Goal: Task Accomplishment & Management: Manage account settings

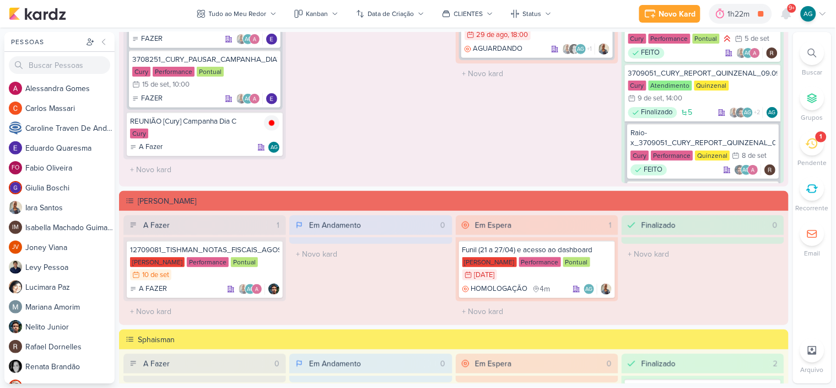
scroll to position [1098, 0]
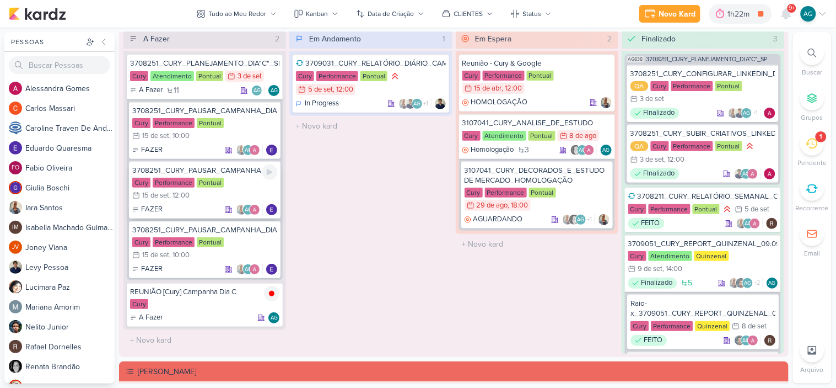
click at [205, 171] on div "3708251_CURY_PAUSAR_CAMPANHA_DIA"C"_TIKTOK" at bounding box center [204, 170] width 145 height 10
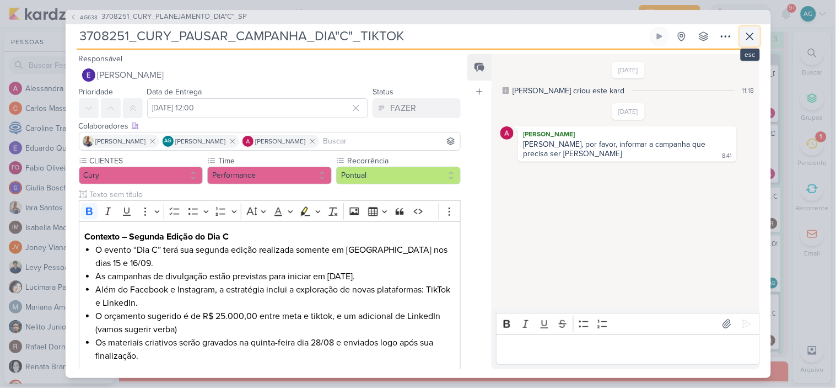
click at [754, 34] on icon at bounding box center [750, 36] width 13 height 13
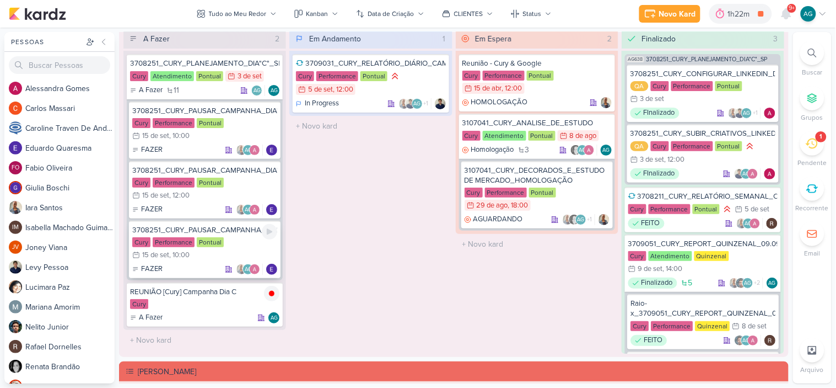
click at [243, 232] on div "3708251_CURY_PAUSAR_CAMPANHA_DIA"C"_LINKEDIN" at bounding box center [204, 230] width 145 height 10
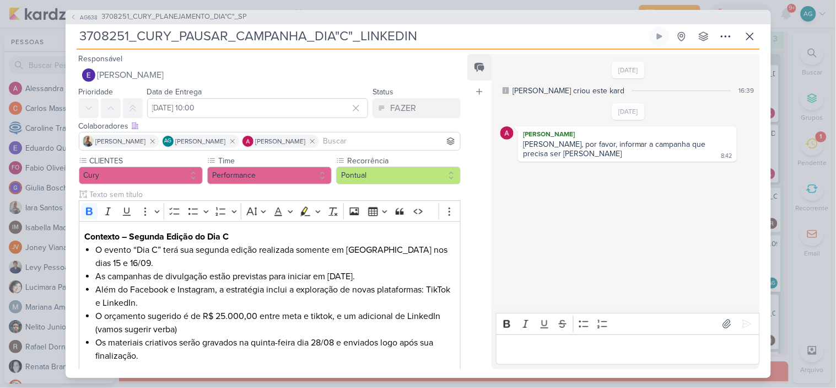
click at [553, 348] on p "Editor editing area: main" at bounding box center [628, 348] width 252 height 13
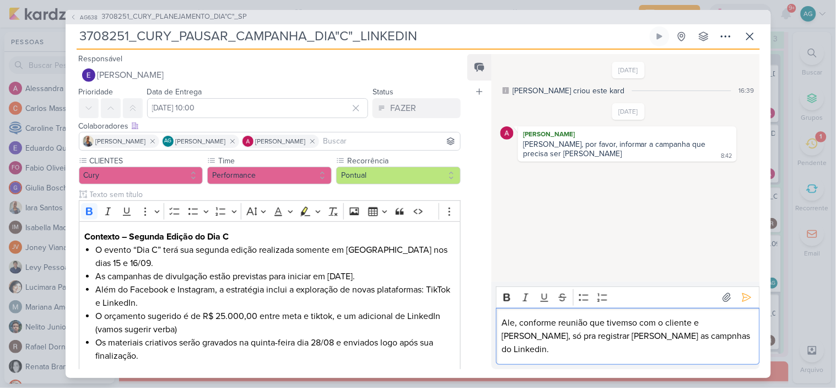
click at [558, 337] on p "Ale, conforme reunião que tivemso com o cliente e [PERSON_NAME], só pra registr…" at bounding box center [628, 336] width 252 height 40
drag, startPoint x: 742, startPoint y: 333, endPoint x: 582, endPoint y: 349, distance: 160.1
click at [582, 349] on p "Ale, conforme alinhado na reunião que tivemso com o cliente e [PERSON_NAME], só…" at bounding box center [628, 336] width 252 height 40
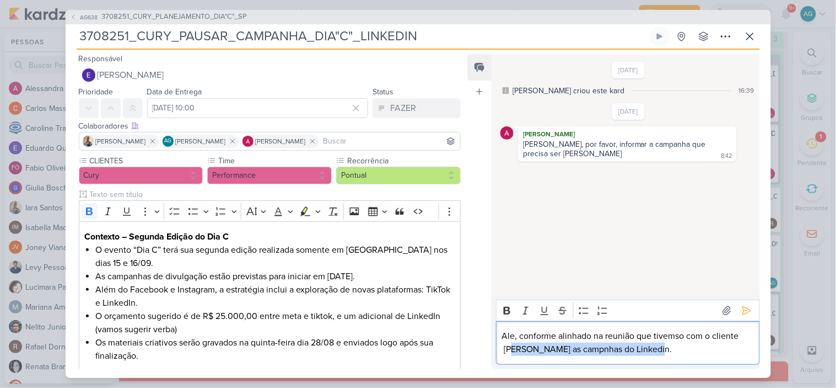
drag, startPoint x: 670, startPoint y: 349, endPoint x: 515, endPoint y: 376, distance: 156.7
click at [515, 376] on div "Responsável [PERSON_NAME] Nenhum contato encontrado create new contact Novo Con…" at bounding box center [419, 214] width 706 height 328
copy p "vy pausou as campnhas do Linkedin."
click at [642, 348] on p "Ale, conforme alinhado na reunião que tivemso com o cliente [PERSON_NAME] as ca…" at bounding box center [628, 342] width 252 height 26
drag, startPoint x: 664, startPoint y: 349, endPoint x: 490, endPoint y: 337, distance: 175.1
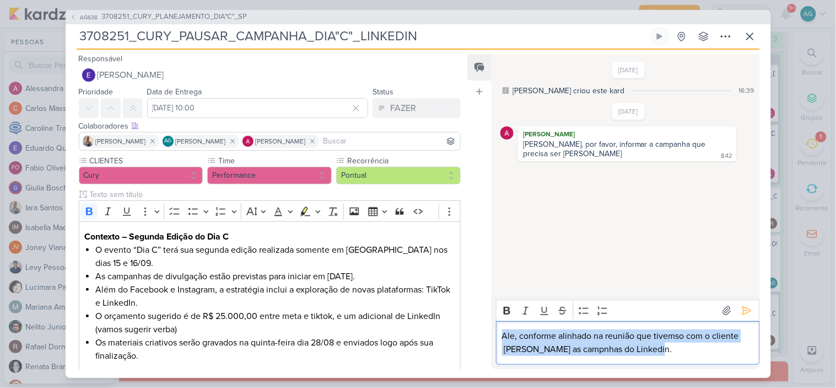
click at [490, 337] on div "Feed Atrelar email Solte o email para atrelar ao kard [DATE] [PERSON_NAME] crio…" at bounding box center [614, 211] width 292 height 315
copy p "Ale, conforme alinhado na reunião que tivemso com o cliente [PERSON_NAME] as ca…"
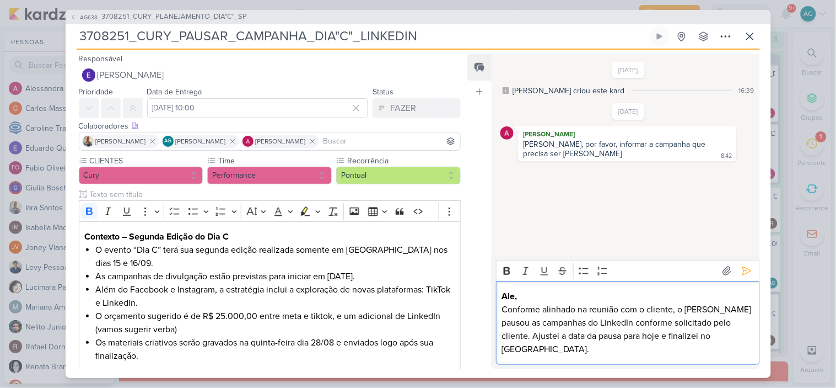
click at [632, 350] on p "Ale, Conforme alinhado na reunião com o cliente, o [PERSON_NAME] as campanhas d…" at bounding box center [628, 322] width 252 height 66
click at [742, 276] on icon at bounding box center [747, 270] width 11 height 11
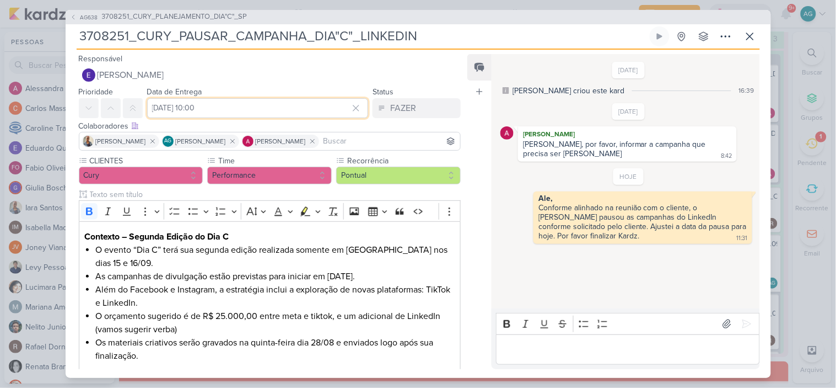
click at [217, 108] on input "[DATE] 10:00" at bounding box center [258, 108] width 222 height 20
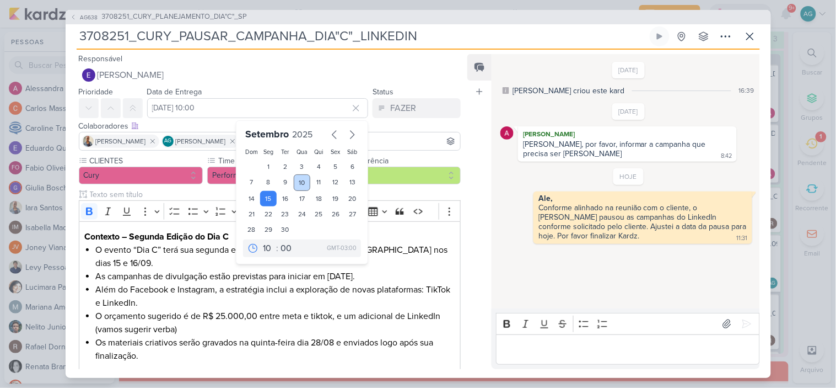
click at [302, 180] on div "10" at bounding box center [302, 182] width 17 height 17
type input "10 de setembro de 2025 às 10:00"
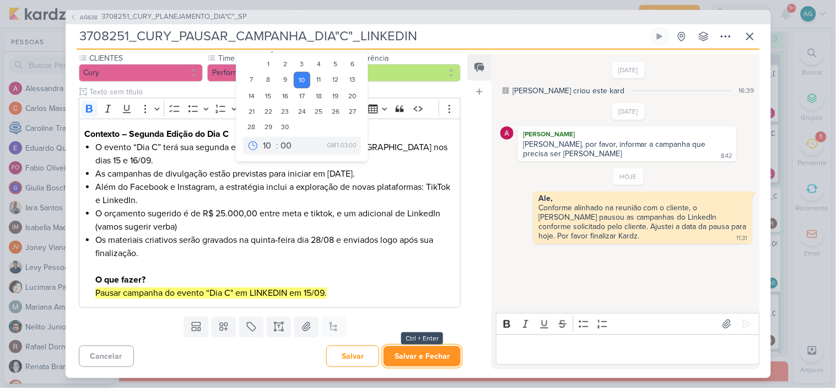
click at [430, 353] on button "Salvar e Fechar" at bounding box center [422, 356] width 77 height 20
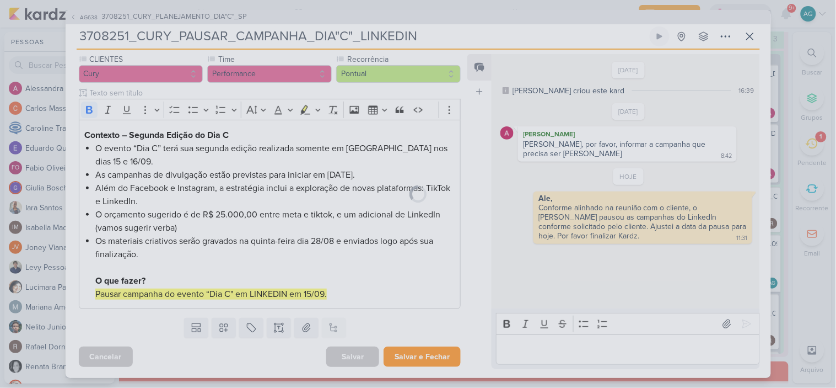
scroll to position [101, 0]
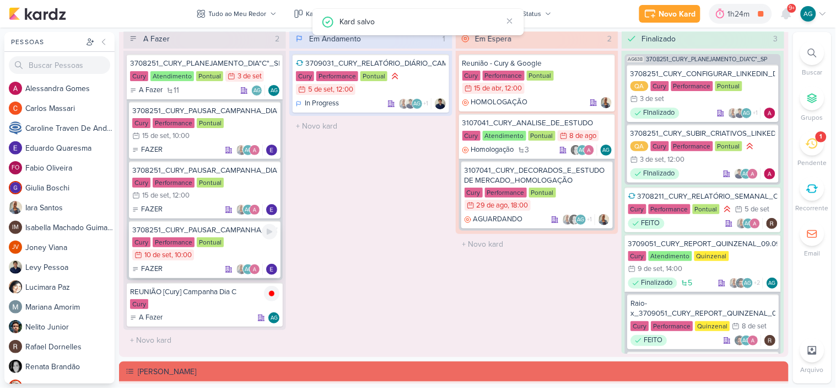
click at [223, 228] on div "3708251_CURY_PAUSAR_CAMPANHA_DIA"C"_LINKEDIN" at bounding box center [204, 230] width 145 height 10
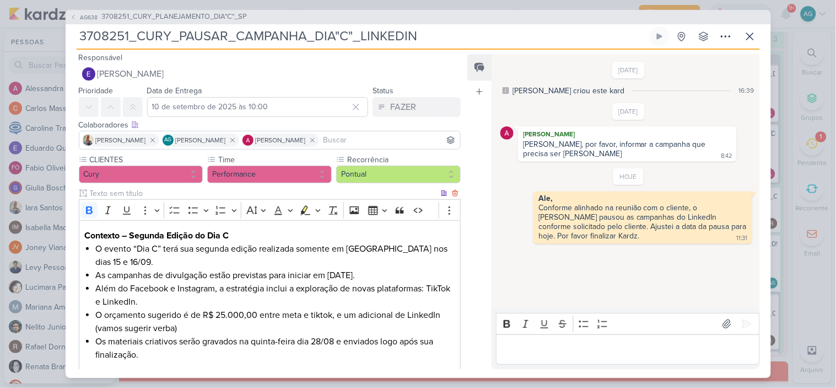
scroll to position [0, 0]
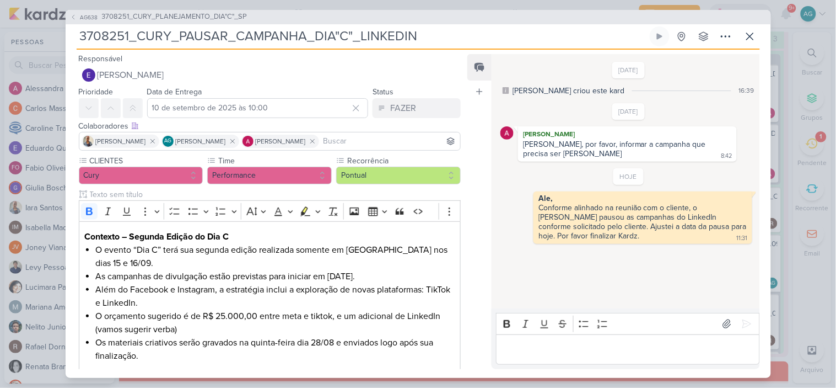
click at [379, 136] on input at bounding box center [389, 141] width 137 height 13
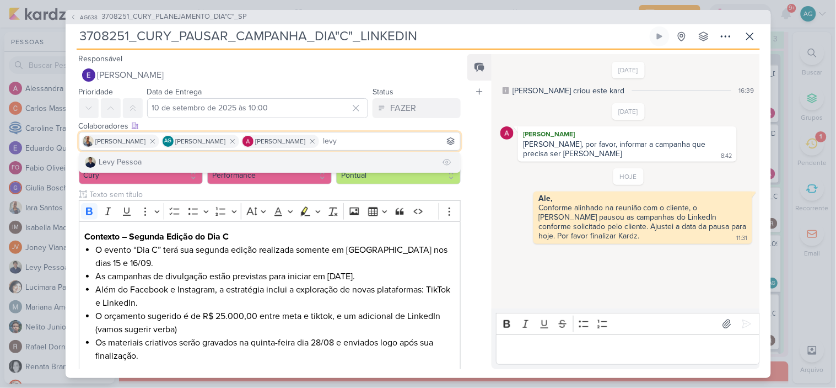
type input "levy"
click at [298, 162] on button "Levy Pessoa" at bounding box center [270, 162] width 382 height 20
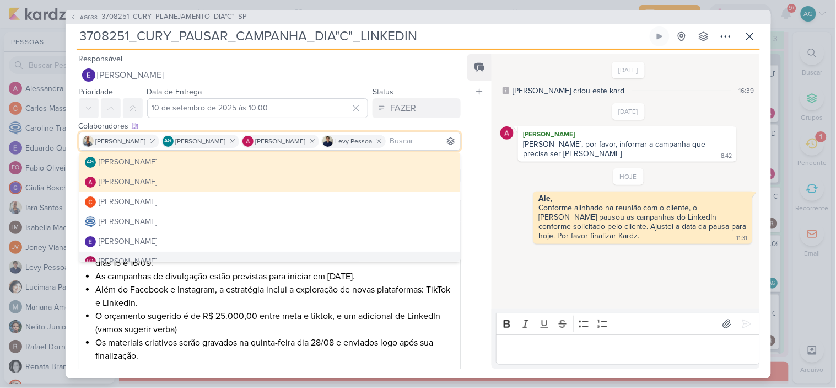
scroll to position [103, 0]
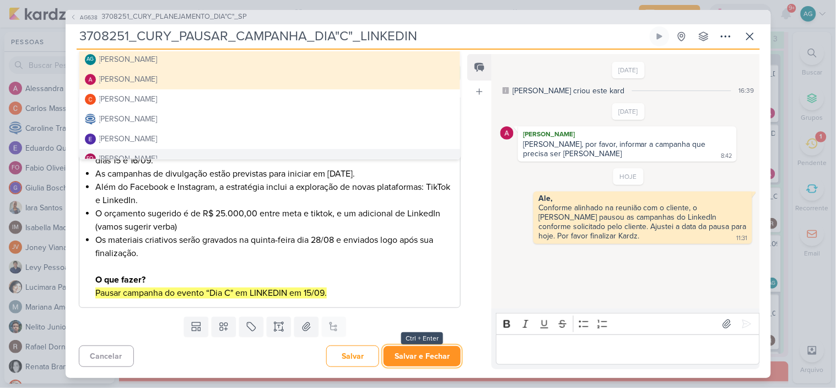
click at [422, 357] on button "Salvar e Fechar" at bounding box center [422, 356] width 77 height 20
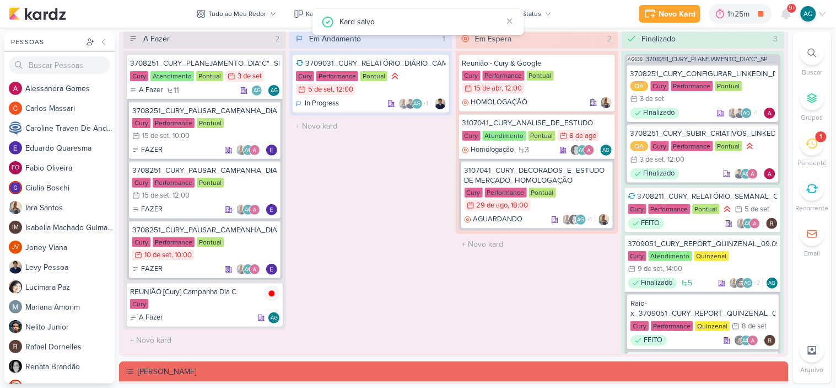
scroll to position [0, 0]
click at [237, 228] on div "3708251_CURY_PAUSAR_CAMPANHA_DIA"C"_LINKEDIN" at bounding box center [204, 230] width 145 height 10
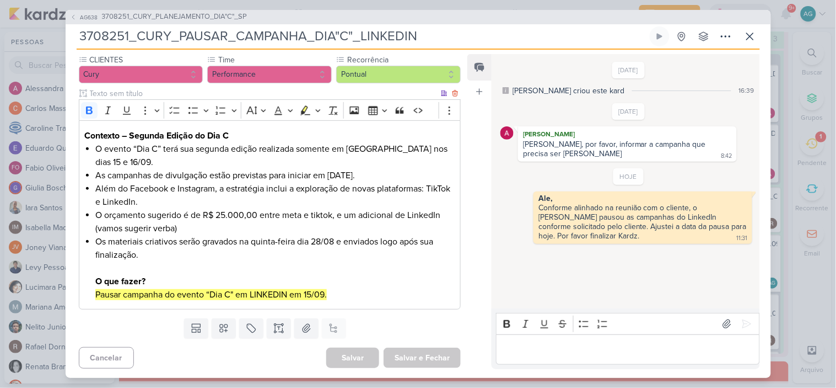
scroll to position [103, 0]
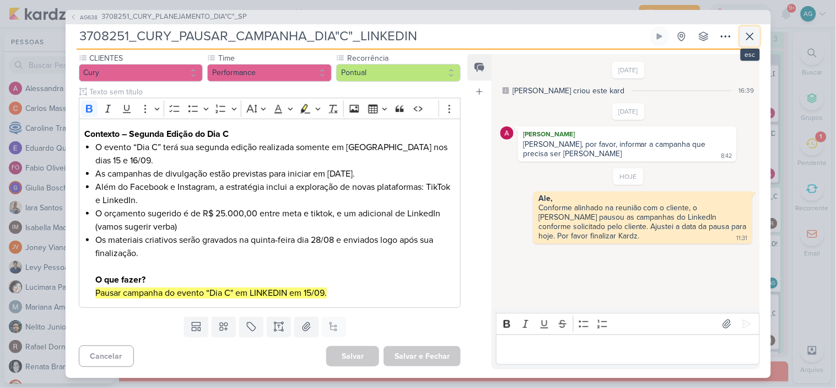
click at [755, 39] on icon at bounding box center [750, 36] width 13 height 13
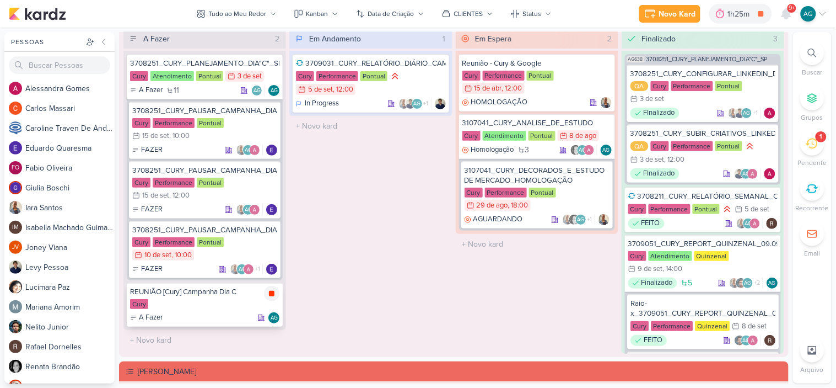
click at [271, 291] on icon at bounding box center [272, 294] width 6 height 6
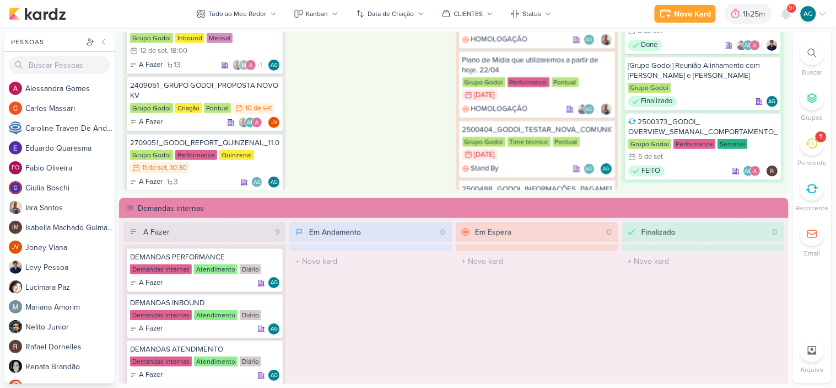
scroll to position [536, 0]
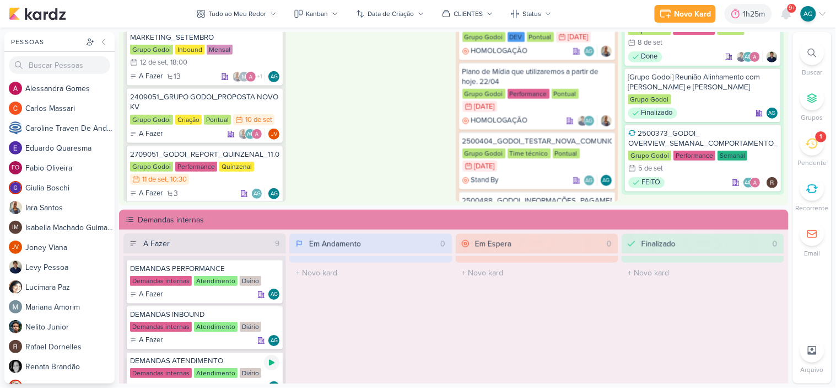
click at [269, 364] on icon at bounding box center [272, 363] width 6 height 6
